Goal: Task Accomplishment & Management: Complete application form

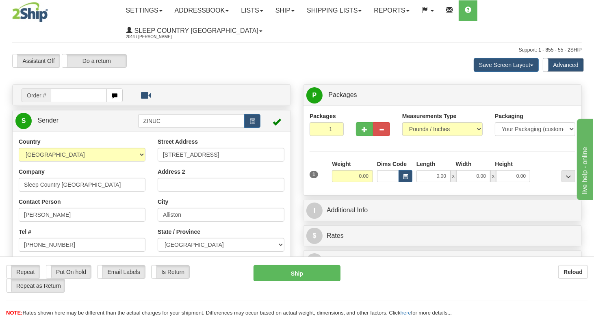
click at [101, 115] on link "S Sender" at bounding box center [76, 120] width 123 height 17
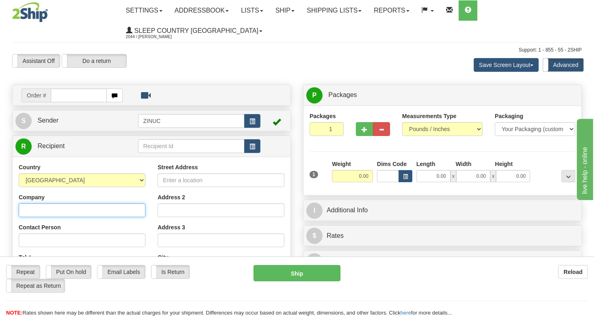
click at [78, 209] on input "Company" at bounding box center [82, 210] width 127 height 14
type input "2Ship Support"
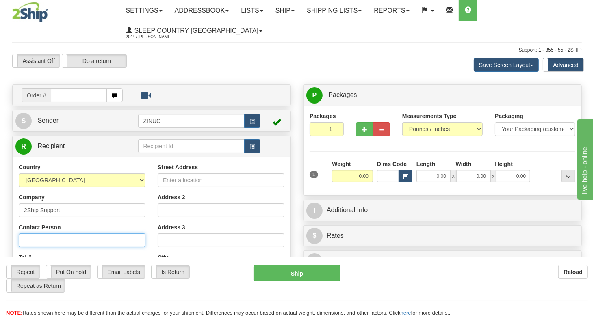
type input "Tracy van der Westhuizen"
type input "tracyvw@2ship.com"
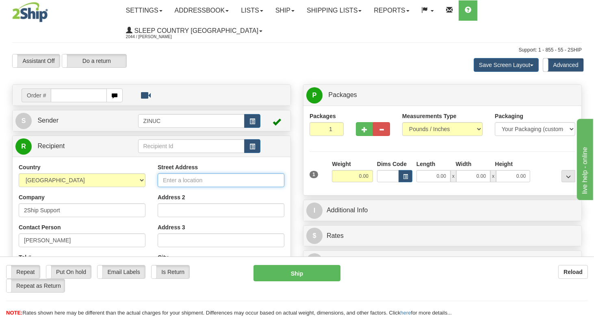
type input "55 Administration Road"
type input "Concord"
select select "ON"
type input "L4K4G9"
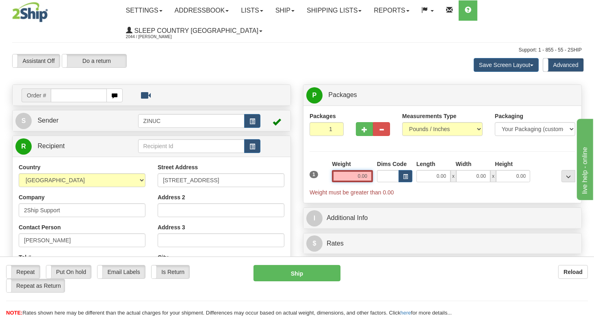
click at [357, 177] on input "0.00" at bounding box center [352, 176] width 41 height 12
type input "1.00"
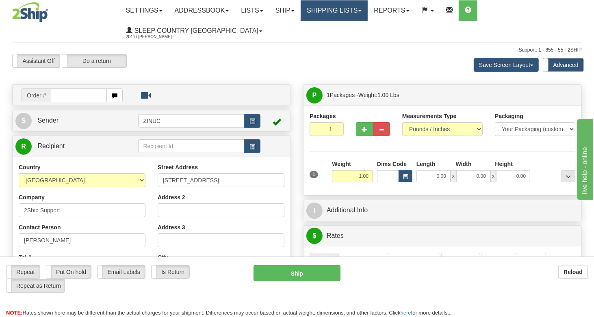
click at [323, 7] on link "Shipping lists" at bounding box center [333, 10] width 67 height 20
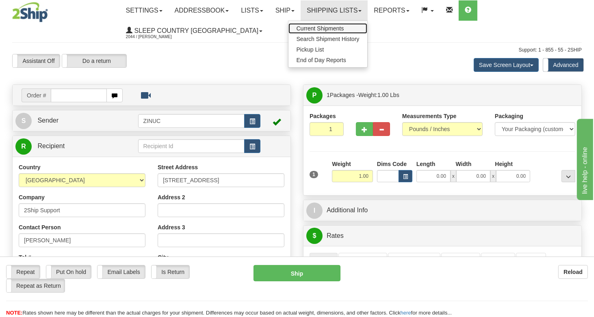
click at [333, 28] on span "Current Shipments" at bounding box center [320, 28] width 48 height 6
